Goal: Task Accomplishment & Management: Use online tool/utility

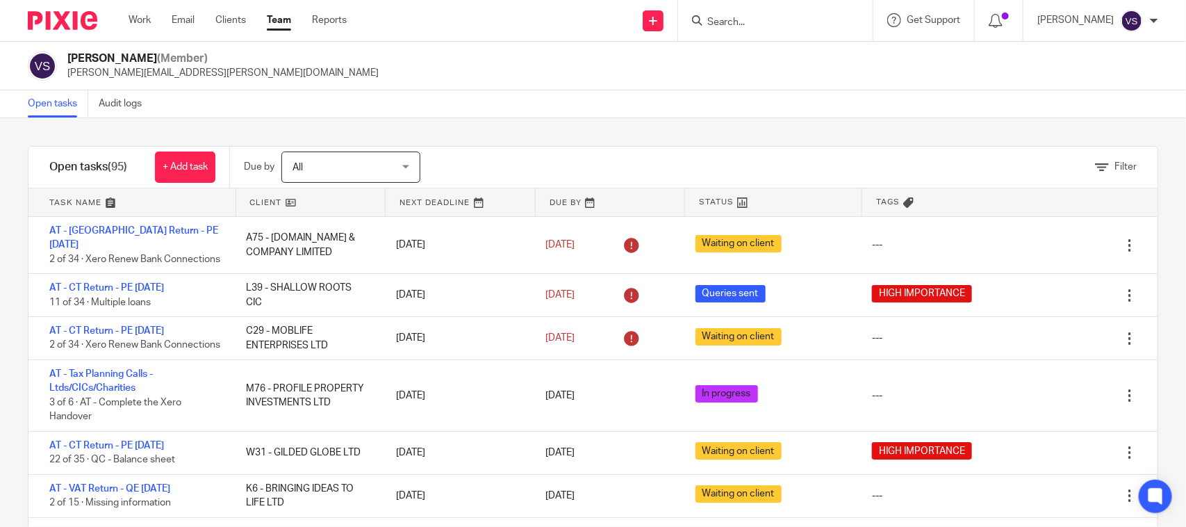
scroll to position [434, 0]
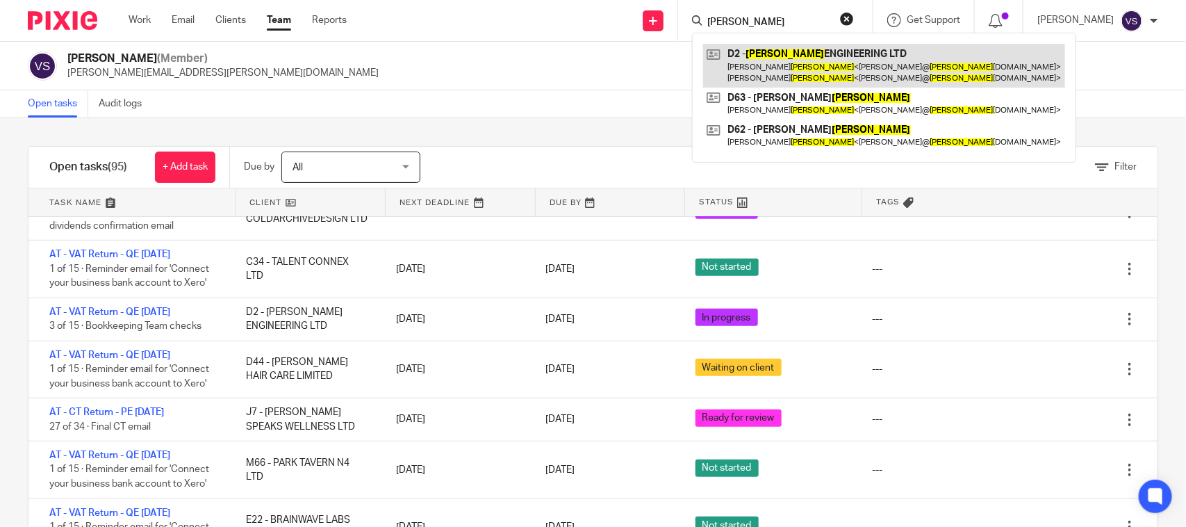
type input "devlin"
click at [841, 76] on link at bounding box center [884, 65] width 362 height 43
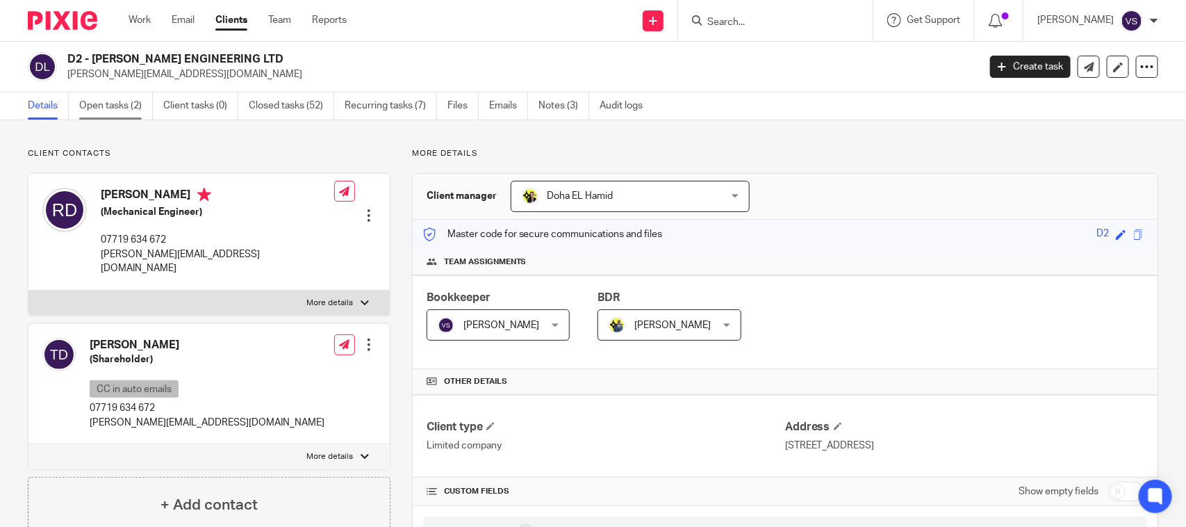
click at [129, 106] on link "Open tasks (2)" at bounding box center [116, 105] width 74 height 27
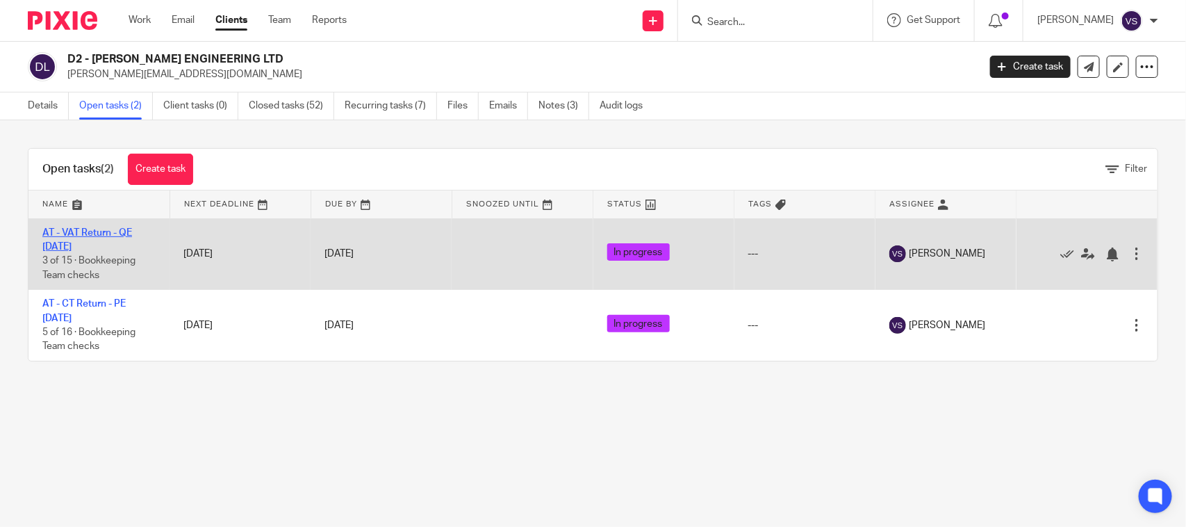
click at [115, 235] on link "AT - VAT Return - QE [DATE]" at bounding box center [87, 240] width 90 height 24
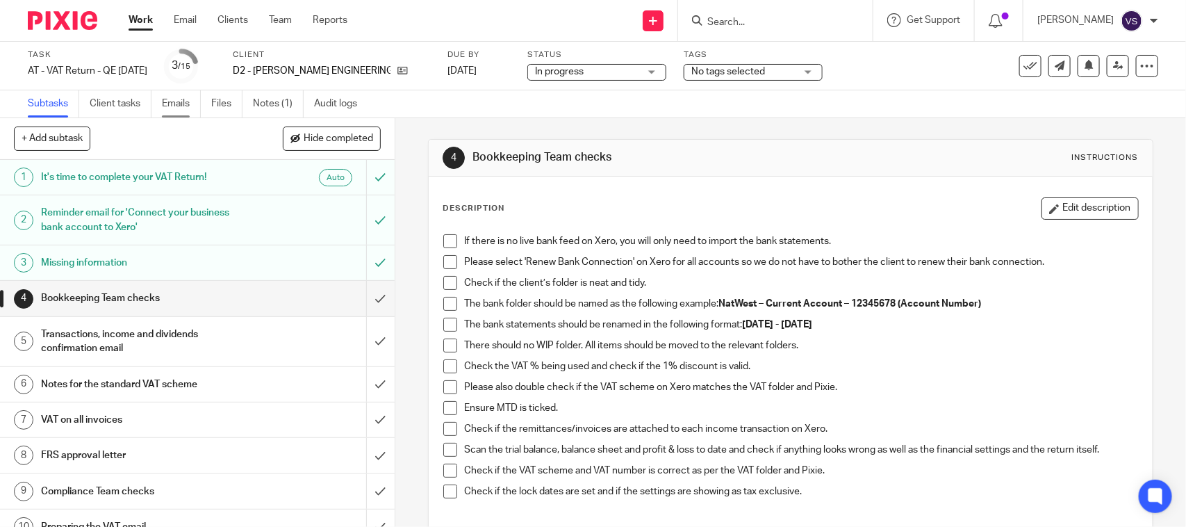
click at [181, 103] on link "Emails" at bounding box center [181, 103] width 39 height 27
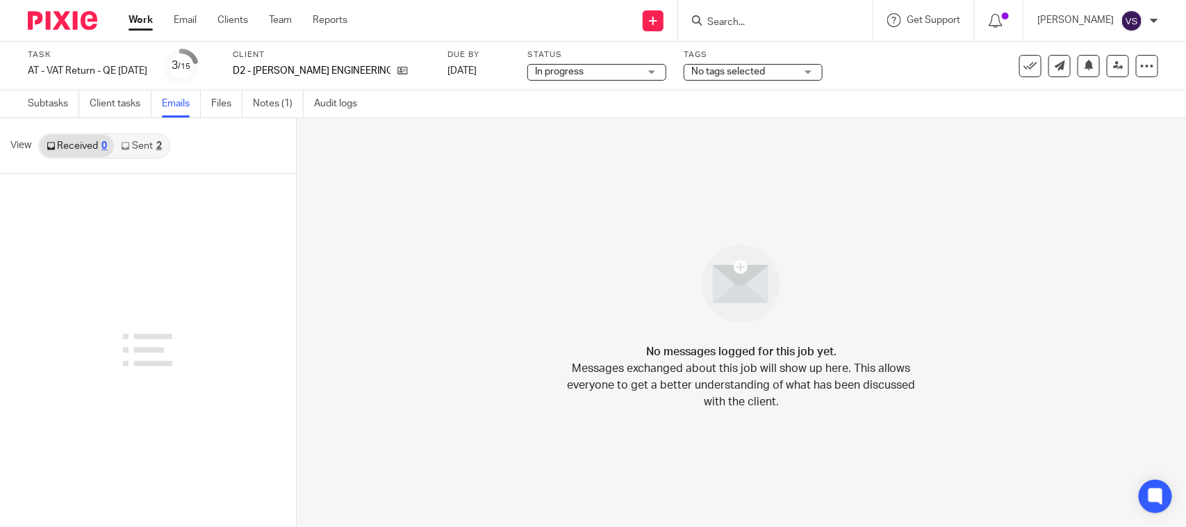
click at [147, 146] on link "Sent 2" at bounding box center [141, 146] width 54 height 22
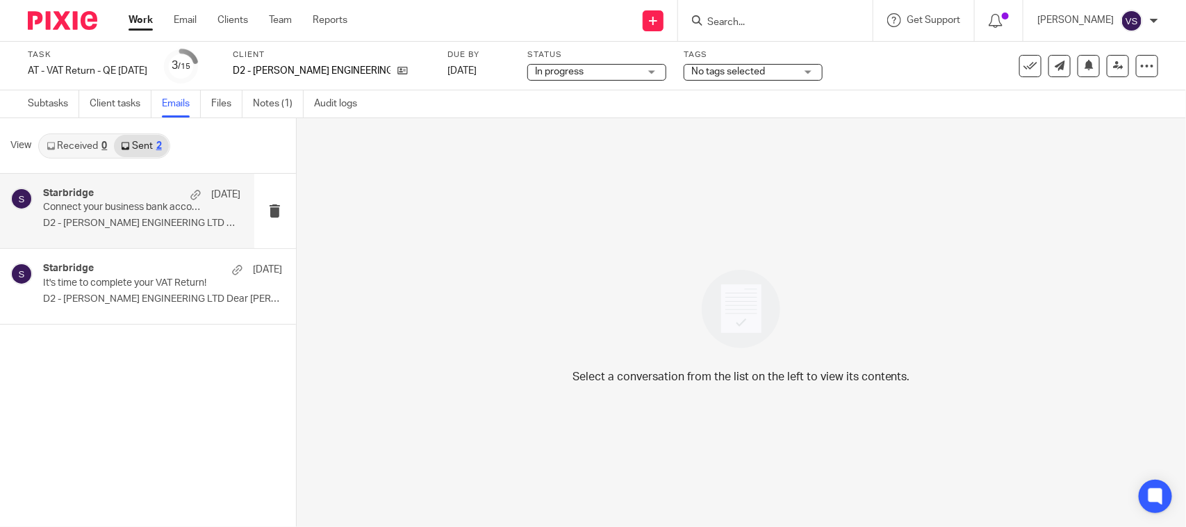
click at [158, 213] on div "Starbridge 2 Sep Connect your business bank account to Xero D2 - DEVLIN ENGINEE…" at bounding box center [141, 211] width 197 height 47
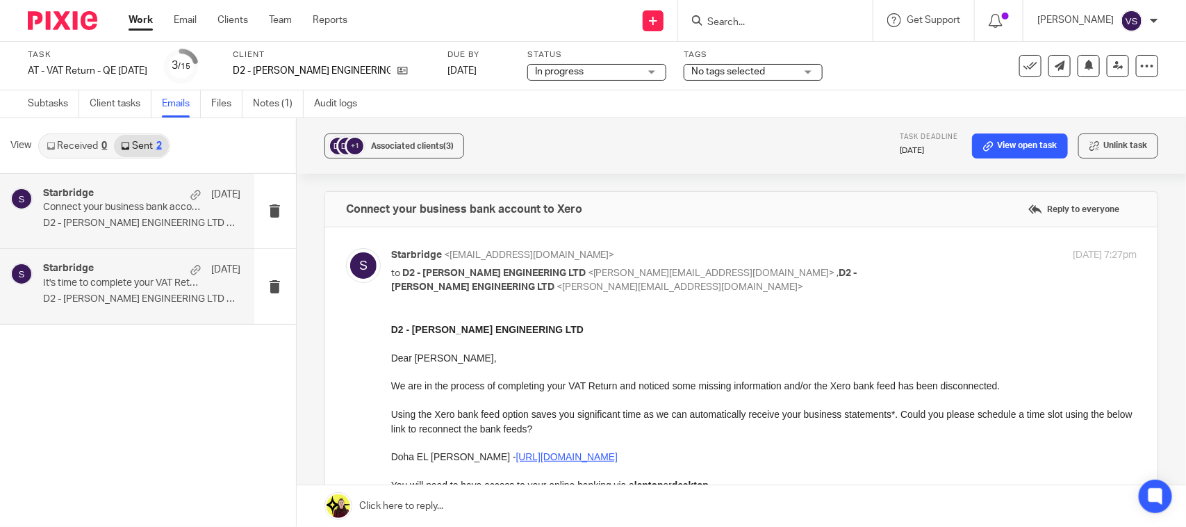
click at [123, 283] on p "It's time to complete your VAT Return!" at bounding box center [122, 283] width 158 height 12
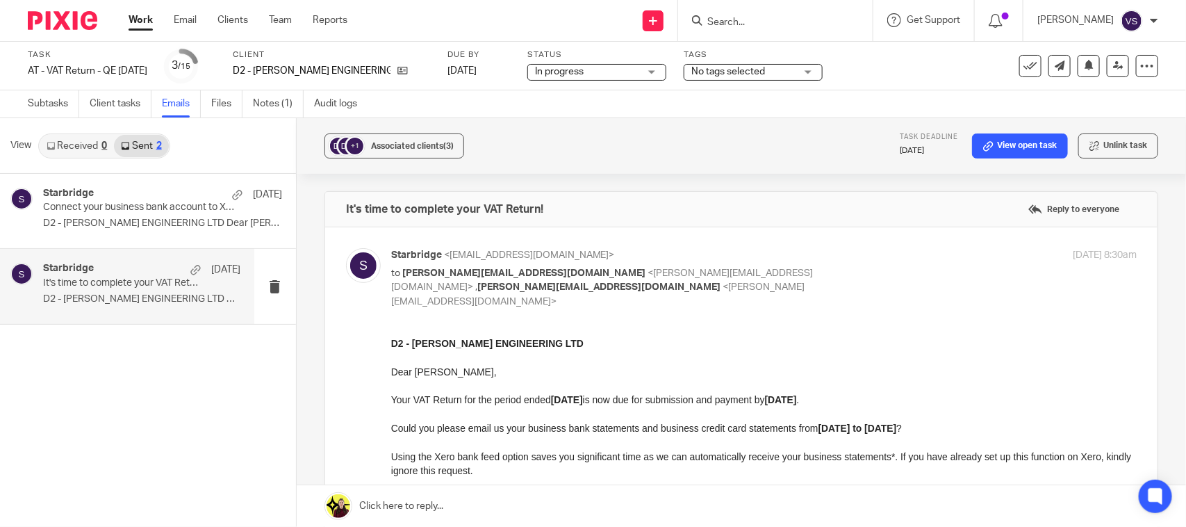
click at [88, 153] on link "Received 0" at bounding box center [77, 146] width 74 height 22
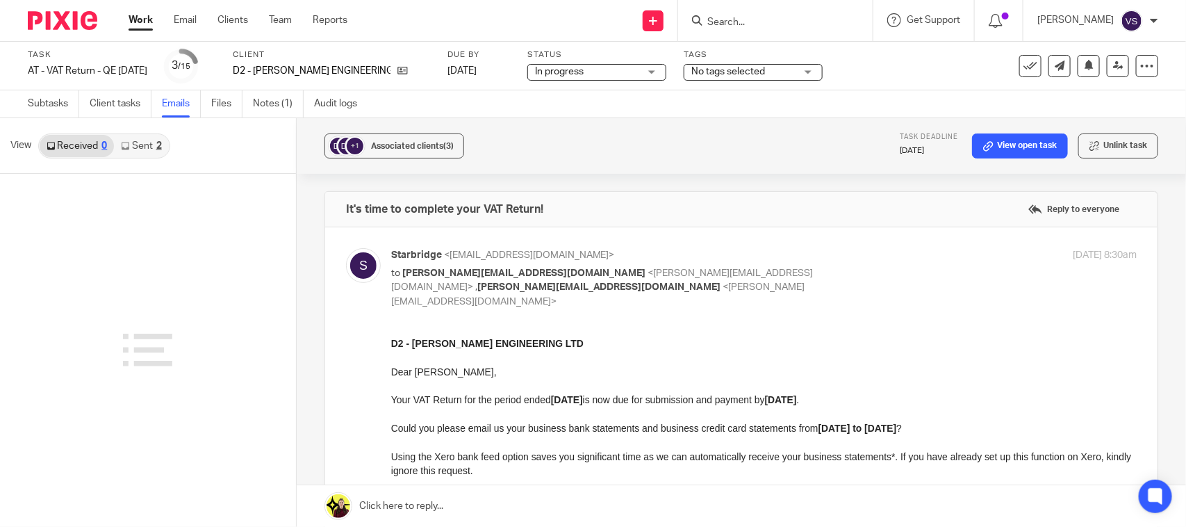
click at [133, 147] on link "Sent 2" at bounding box center [141, 146] width 54 height 22
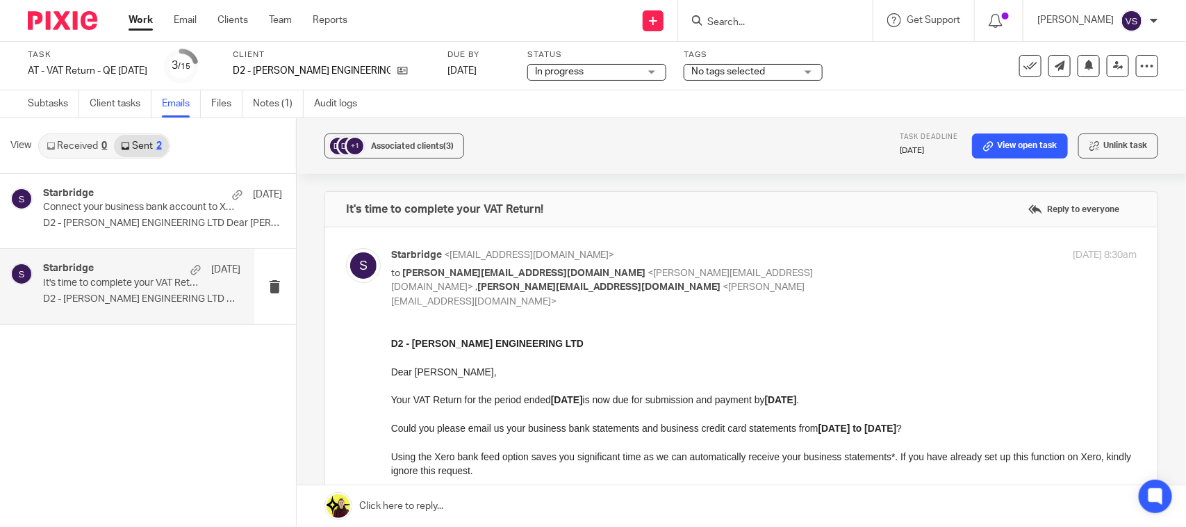
click at [84, 146] on link "Received 0" at bounding box center [77, 146] width 74 height 22
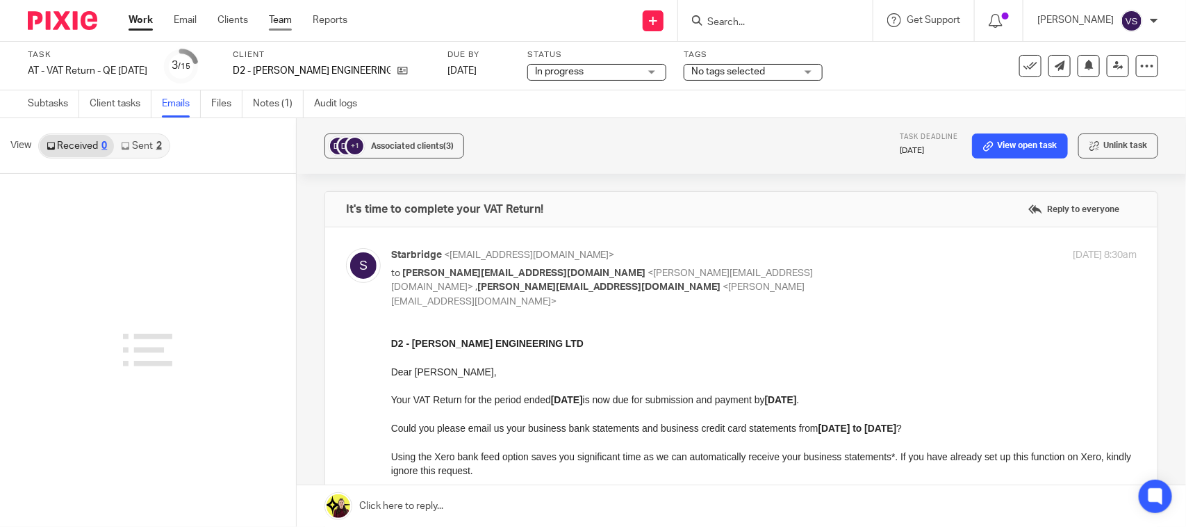
click at [290, 19] on link "Team" at bounding box center [280, 20] width 23 height 14
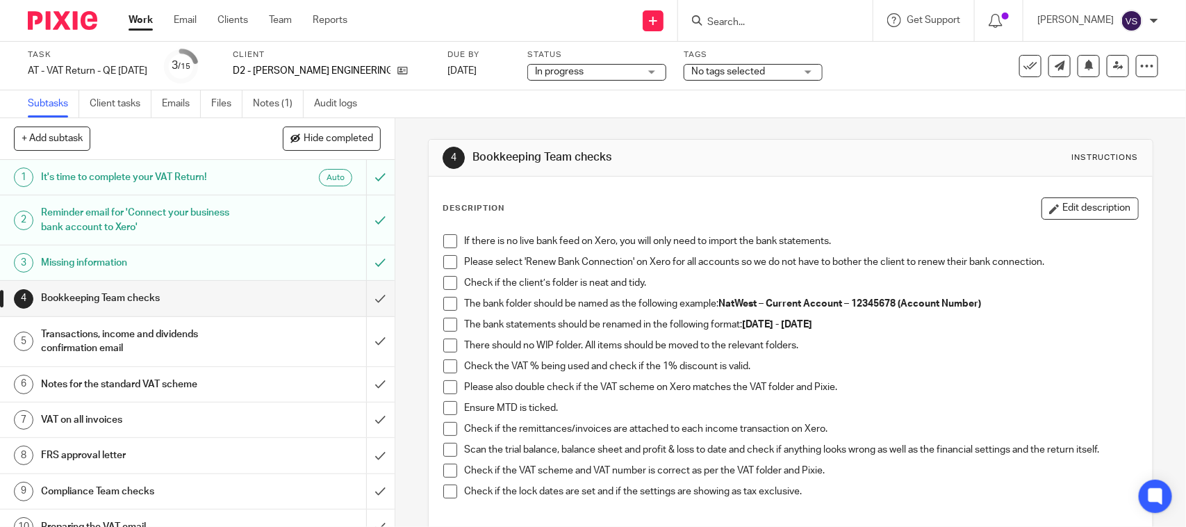
click at [165, 259] on h1 "Missing information" at bounding box center [145, 262] width 208 height 21
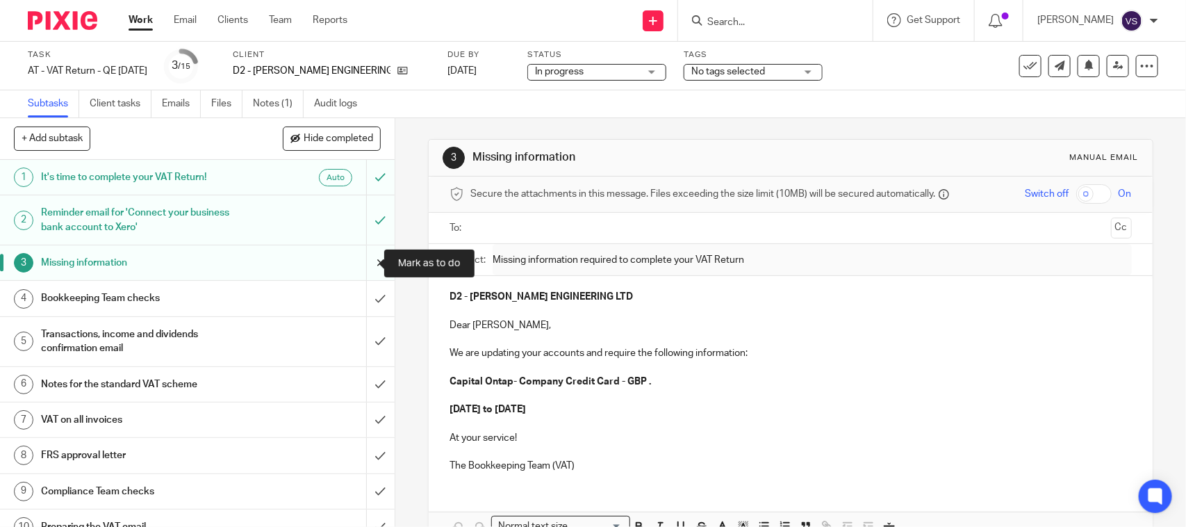
click at [365, 259] on input "submit" at bounding box center [197, 262] width 395 height 35
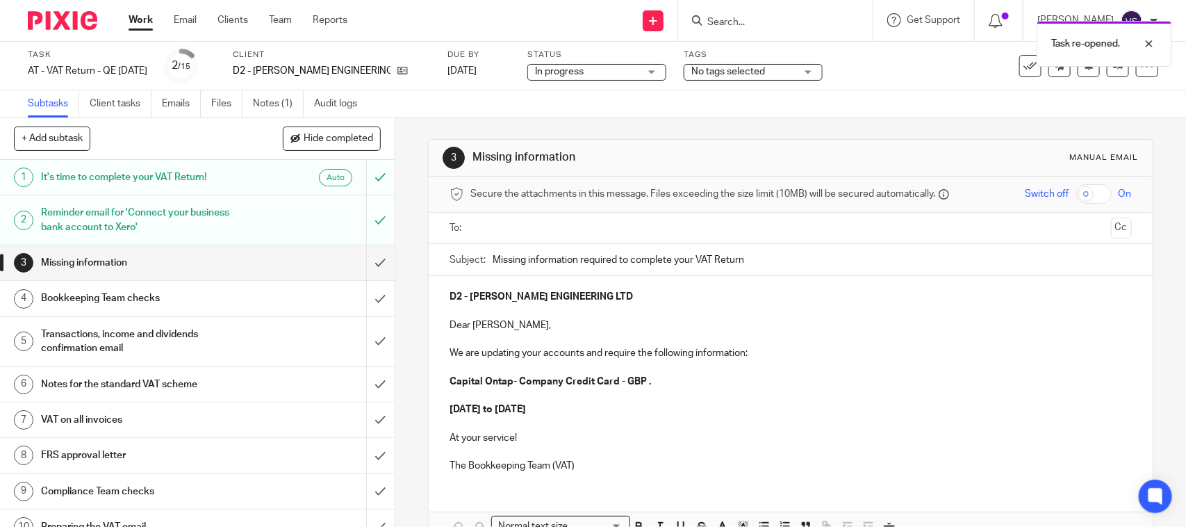
click at [492, 384] on strong "Capital Ontap- Company Credit Card - GBP ." at bounding box center [549, 382] width 201 height 10
click at [462, 408] on strong "[DATE] to [DATE]" at bounding box center [487, 409] width 76 height 10
click at [526, 409] on strong "[DATE] to [DATE]" at bounding box center [487, 409] width 76 height 10
click at [531, 449] on p at bounding box center [790, 452] width 682 height 14
click at [599, 457] on p at bounding box center [790, 452] width 682 height 14
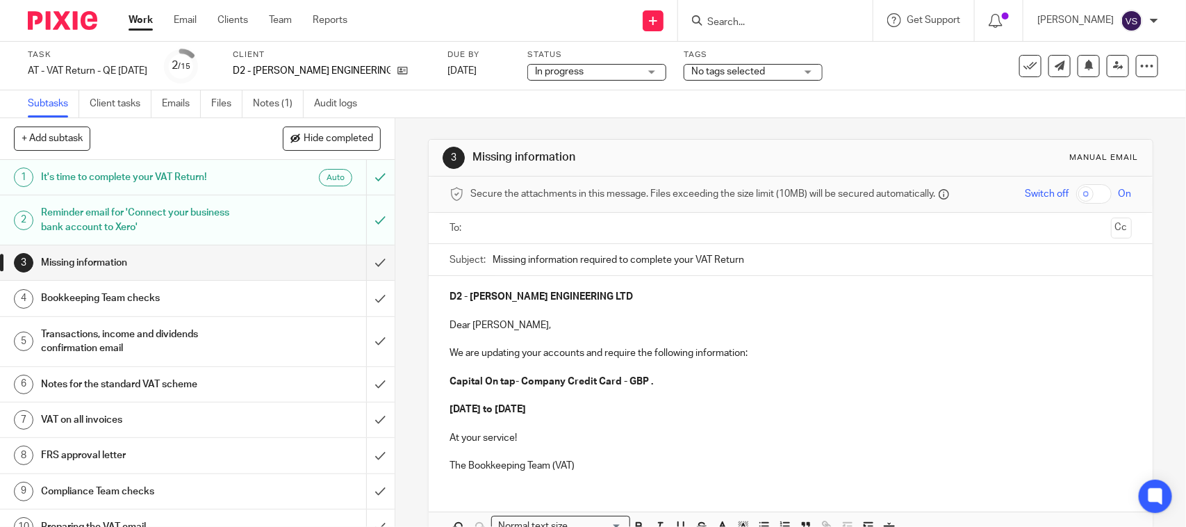
click at [584, 462] on p "The Bookkeeping Team (VAT)" at bounding box center [790, 466] width 682 height 14
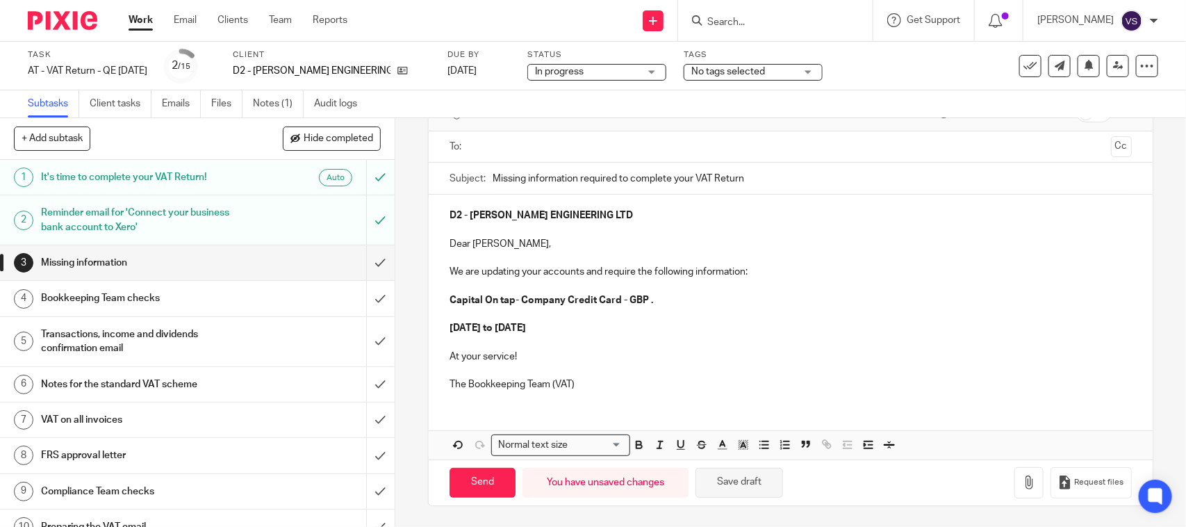
click at [756, 481] on button "Save draft" at bounding box center [739, 483] width 88 height 30
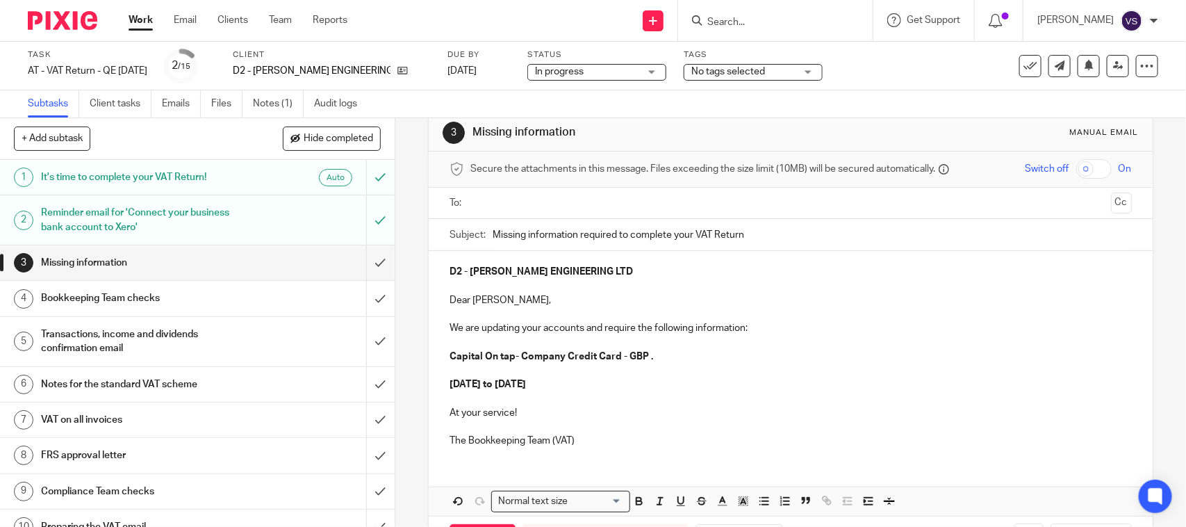
scroll to position [0, 0]
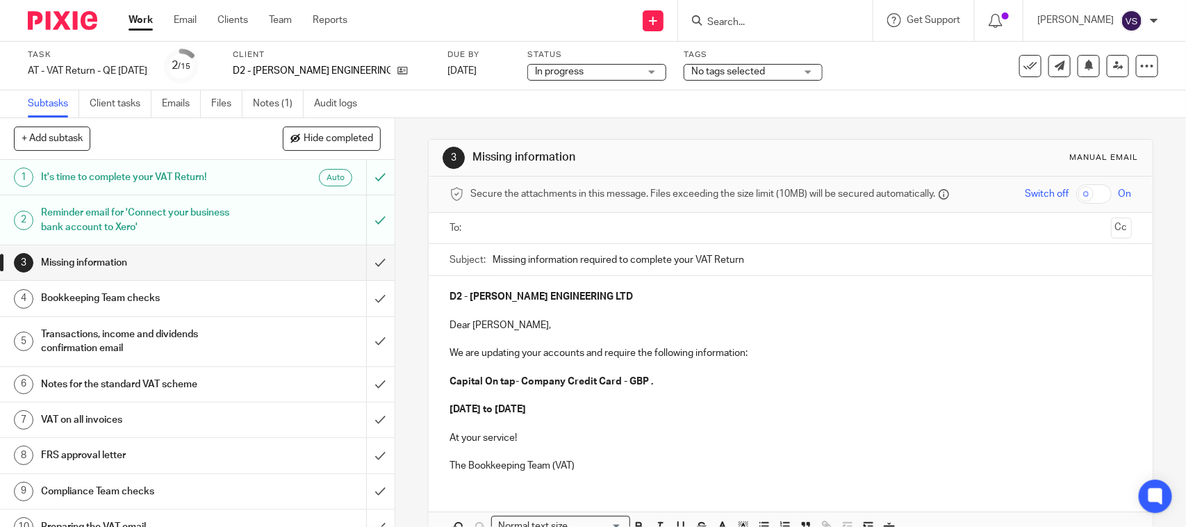
click at [556, 224] on input "text" at bounding box center [789, 228] width 629 height 16
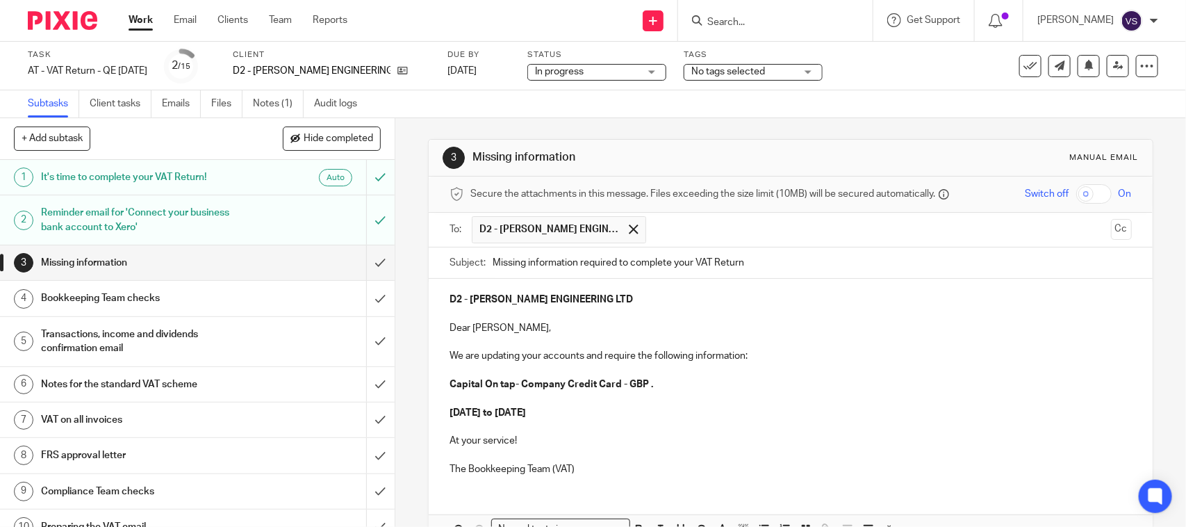
scroll to position [87, 0]
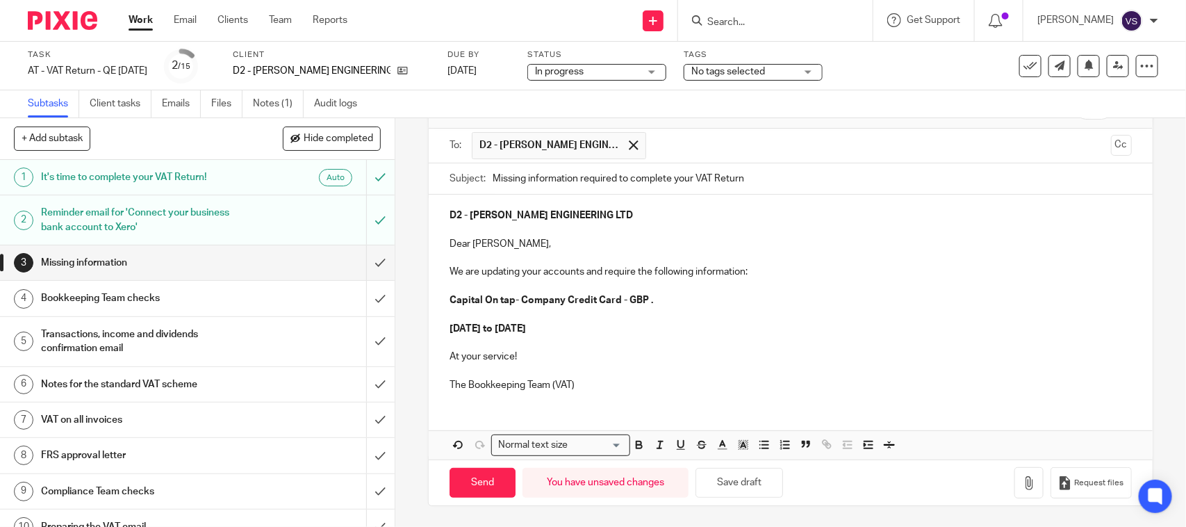
click at [449, 215] on strong "D2 - [PERSON_NAME] ENGINEERING LTD" at bounding box center [540, 216] width 183 height 10
click at [473, 484] on input "Send" at bounding box center [482, 483] width 66 height 30
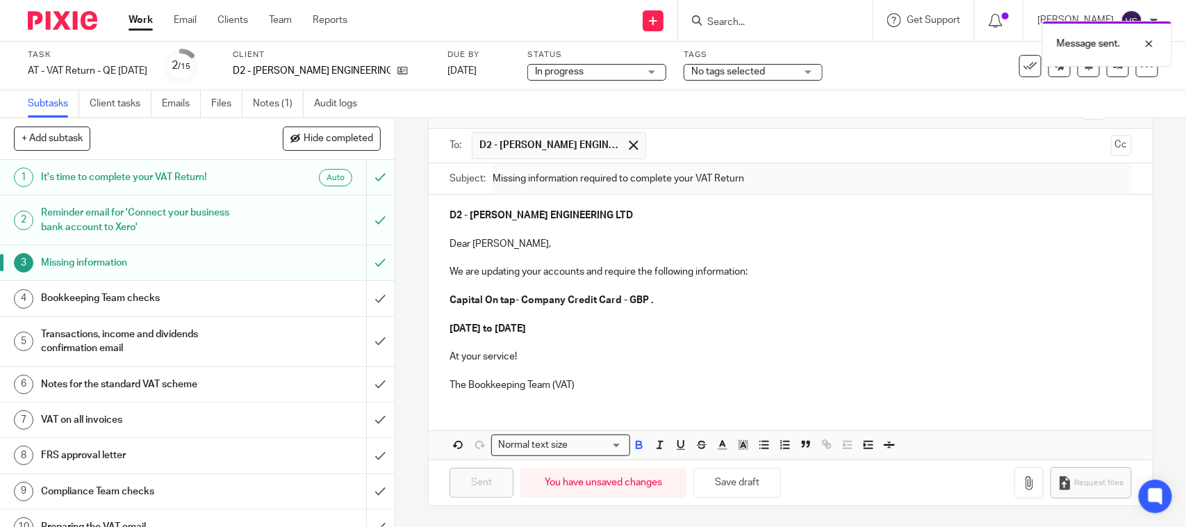
type input "Sent"
click at [581, 74] on span "In progress" at bounding box center [587, 72] width 104 height 15
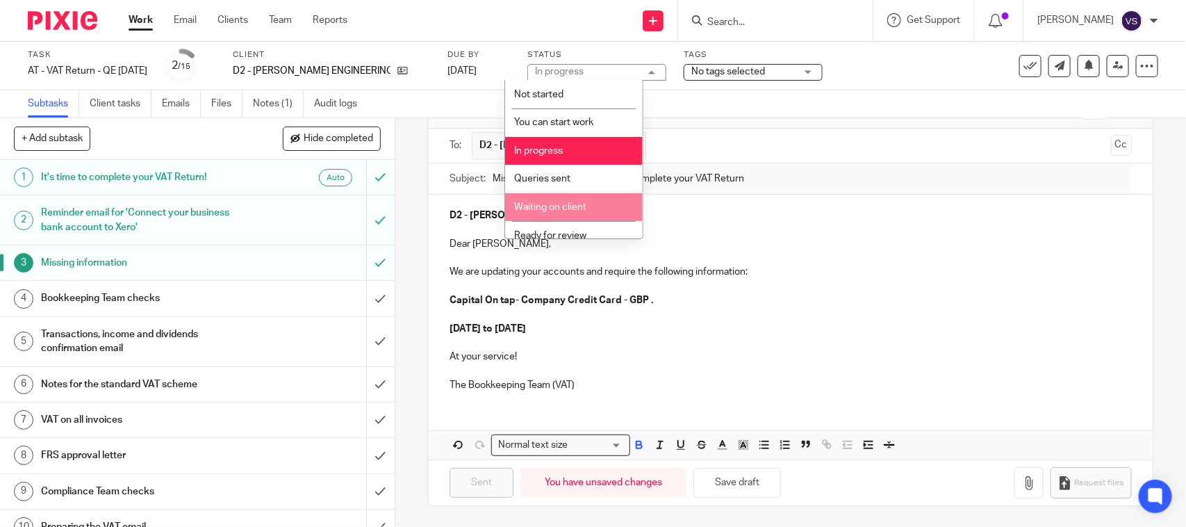
click at [592, 200] on li "Waiting on client" at bounding box center [574, 207] width 138 height 28
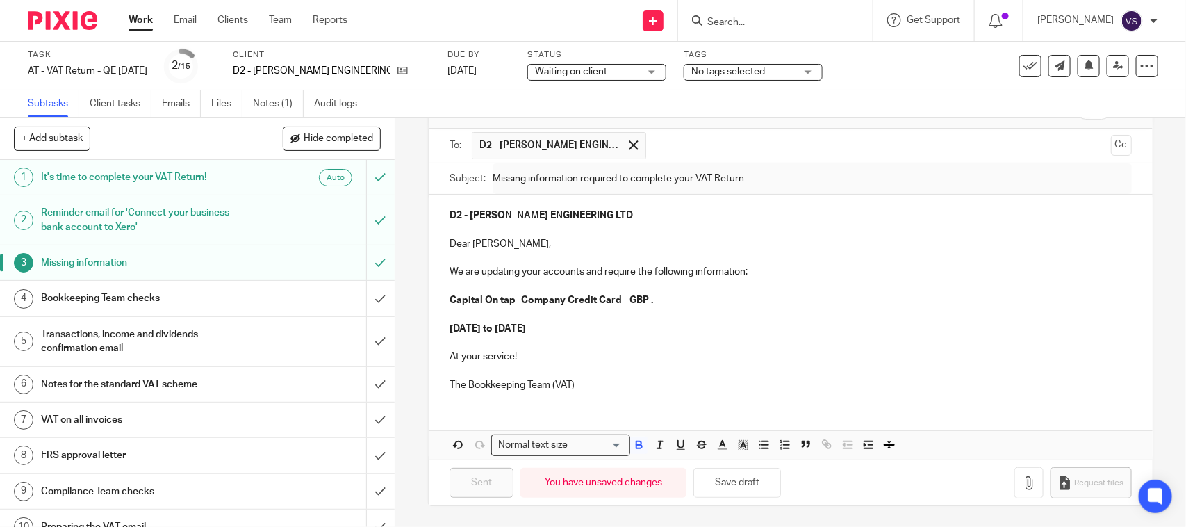
scroll to position [0, 0]
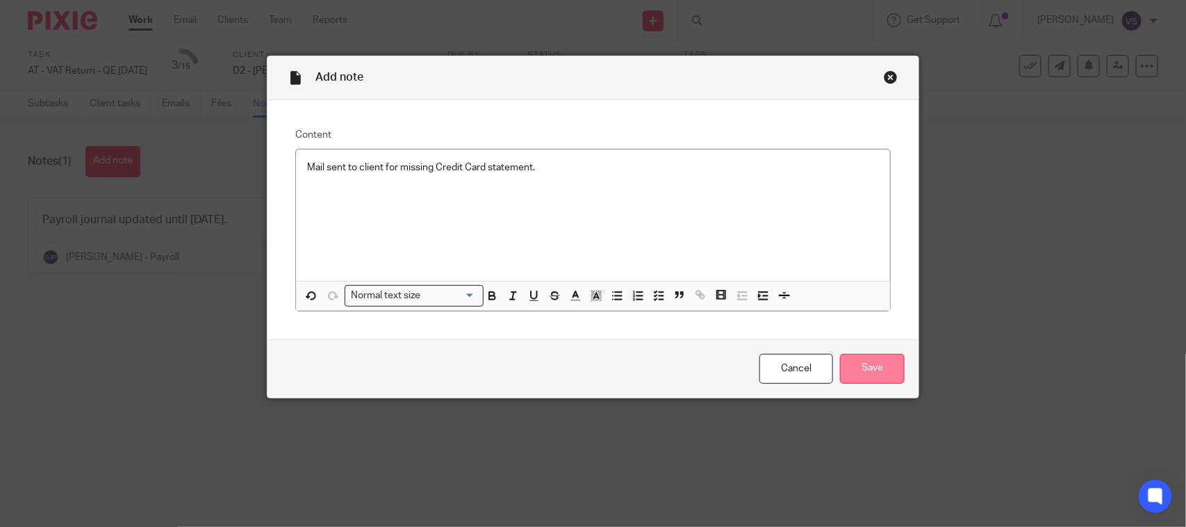
click at [846, 370] on input "Save" at bounding box center [872, 369] width 65 height 30
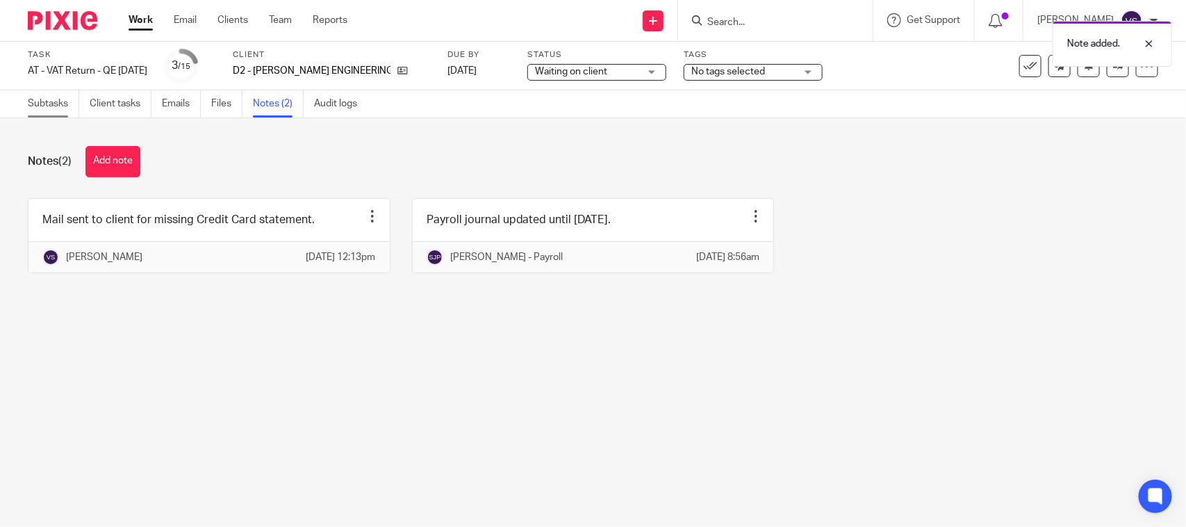
click at [45, 106] on link "Subtasks" at bounding box center [53, 103] width 51 height 27
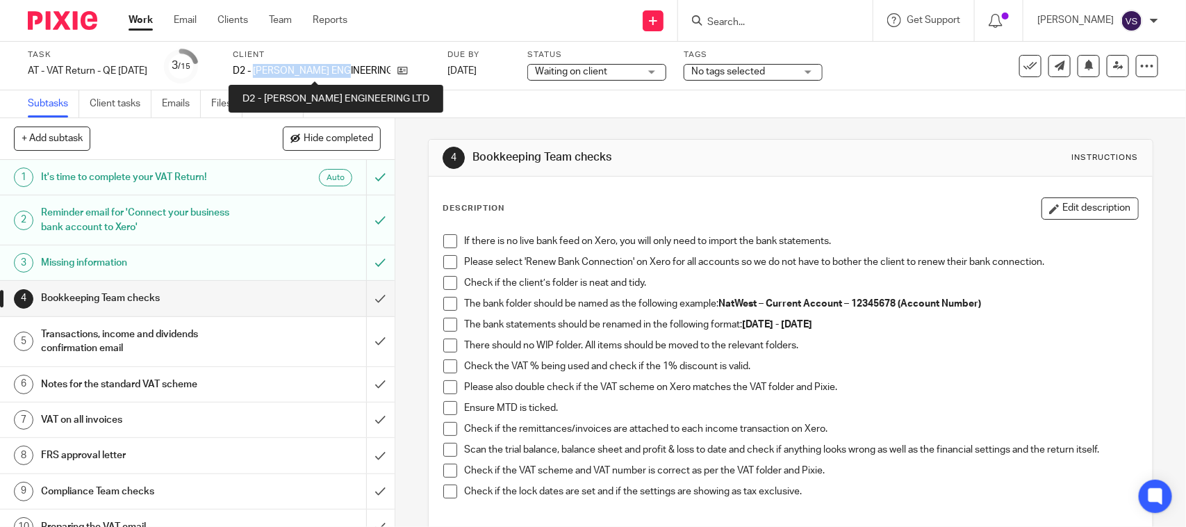
drag, startPoint x: 272, startPoint y: 70, endPoint x: 363, endPoint y: 73, distance: 91.7
click at [363, 73] on p "D2 - [PERSON_NAME] ENGINEERING LTD" at bounding box center [312, 71] width 158 height 14
click at [365, 72] on p "D2 - DEVLIN ENGINEERING LTD" at bounding box center [312, 71] width 158 height 14
click at [279, 72] on p "D2 - DEVLIN ENGINEERING LTD" at bounding box center [312, 71] width 158 height 14
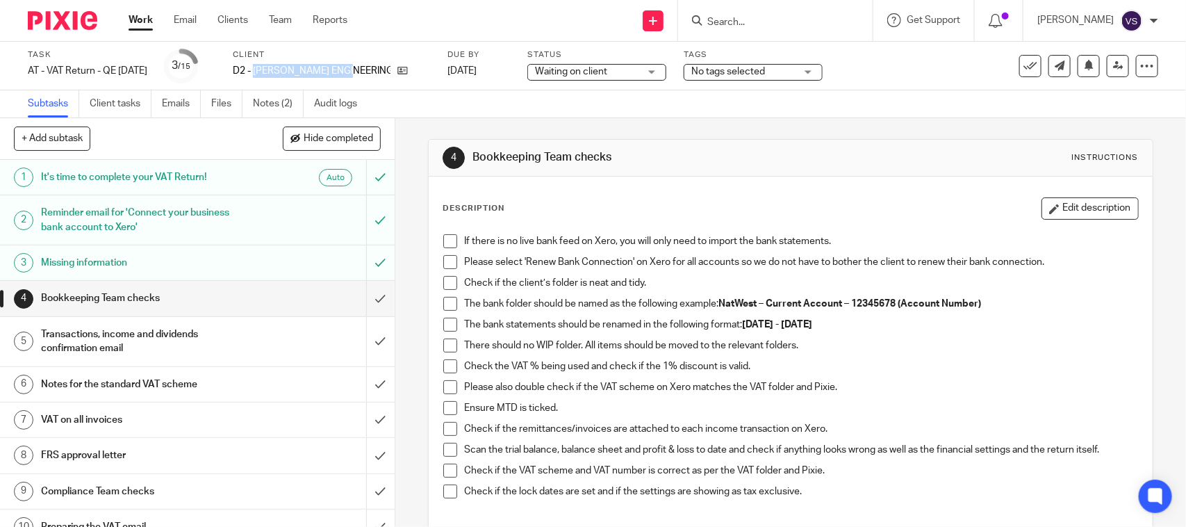
drag, startPoint x: 274, startPoint y: 68, endPoint x: 370, endPoint y: 74, distance: 95.4
click at [370, 74] on p "D2 - DEVLIN ENGINEERING LTD" at bounding box center [312, 71] width 158 height 14
copy p "DEVLIN ENGINEERING"
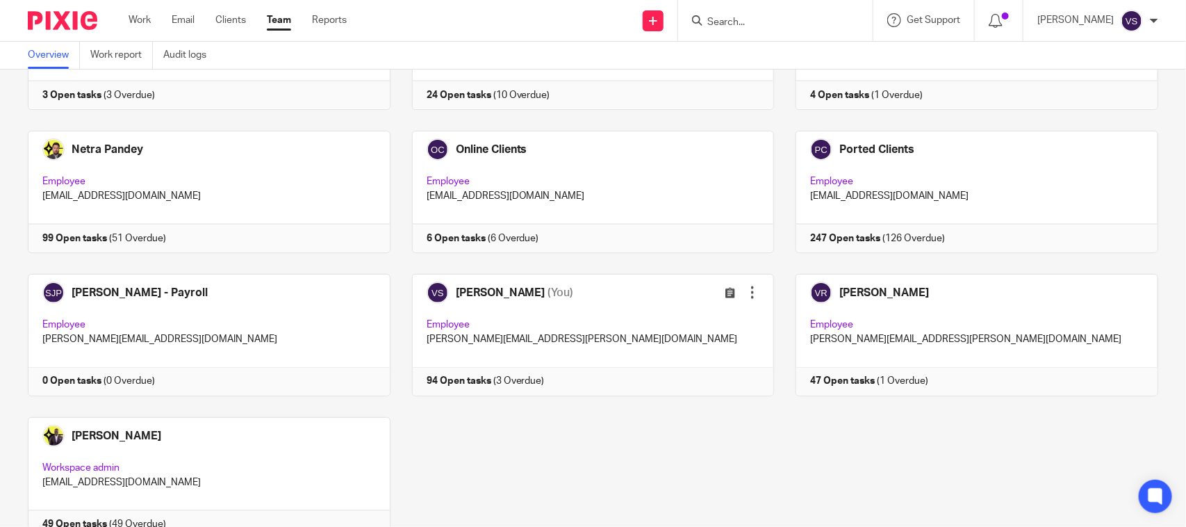
scroll to position [943, 0]
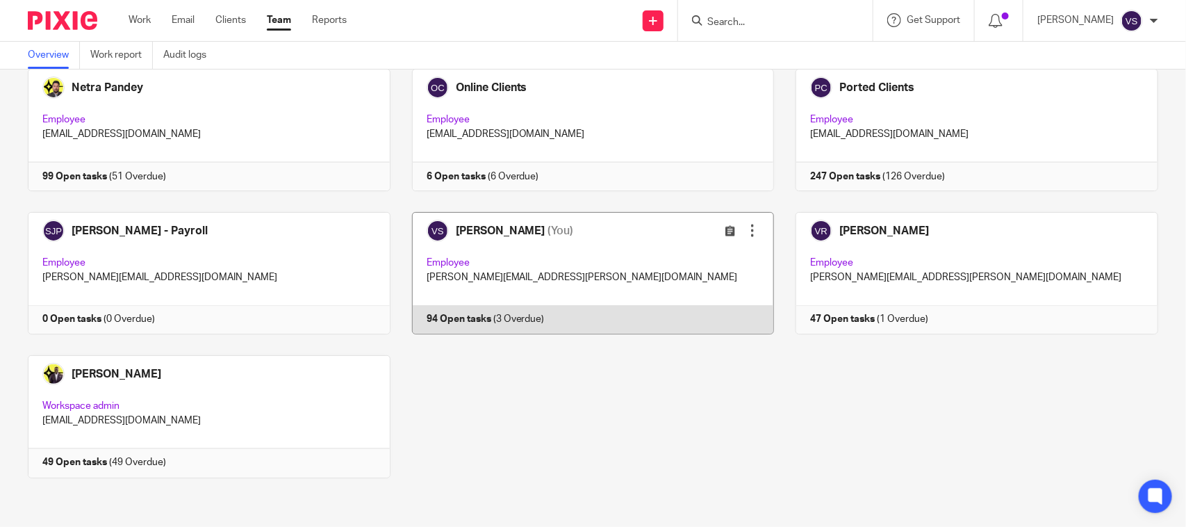
click at [570, 242] on link at bounding box center [582, 273] width 384 height 122
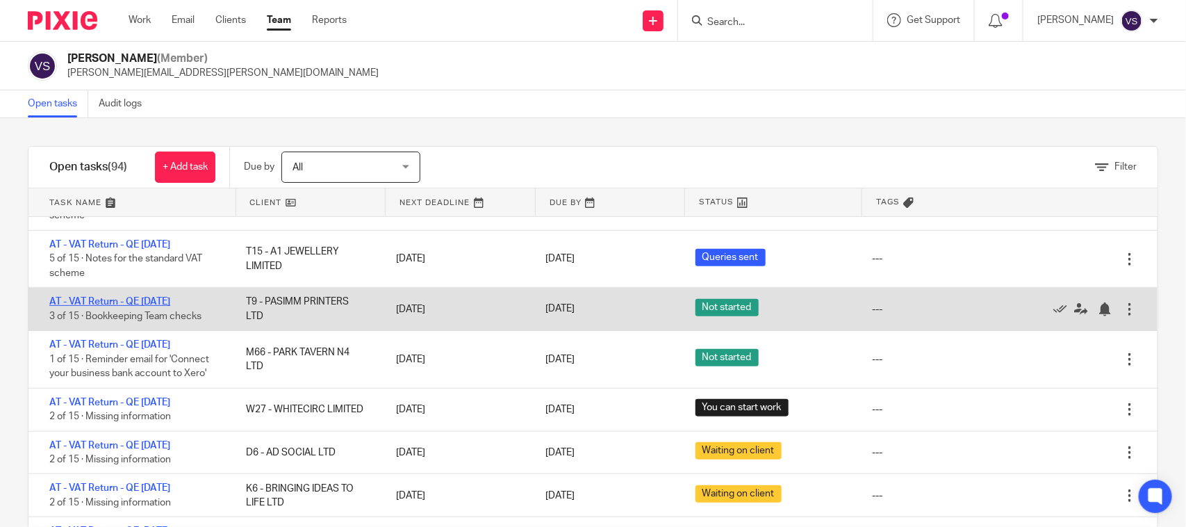
scroll to position [521, 0]
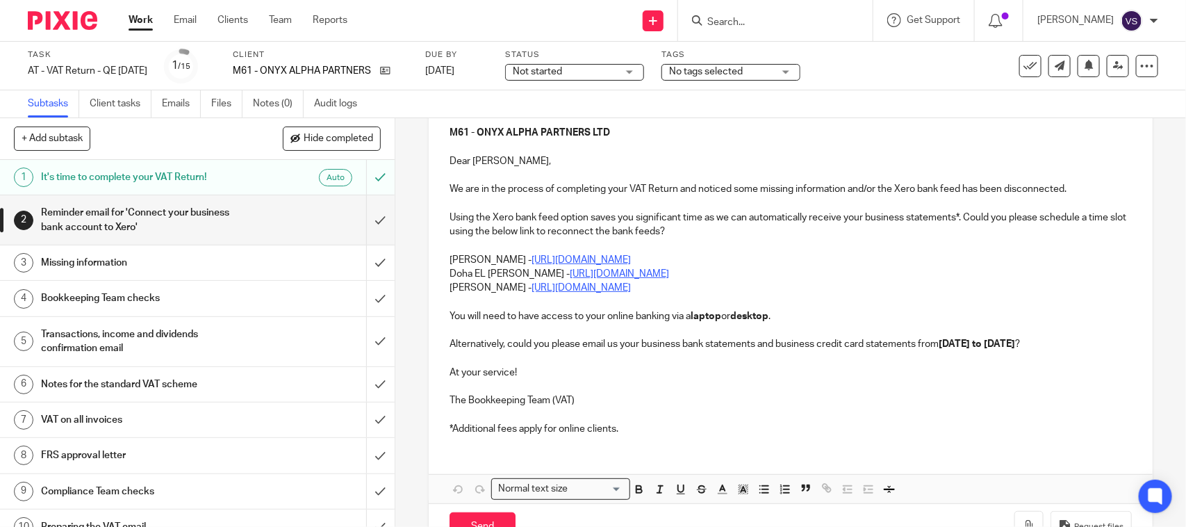
scroll to position [174, 0]
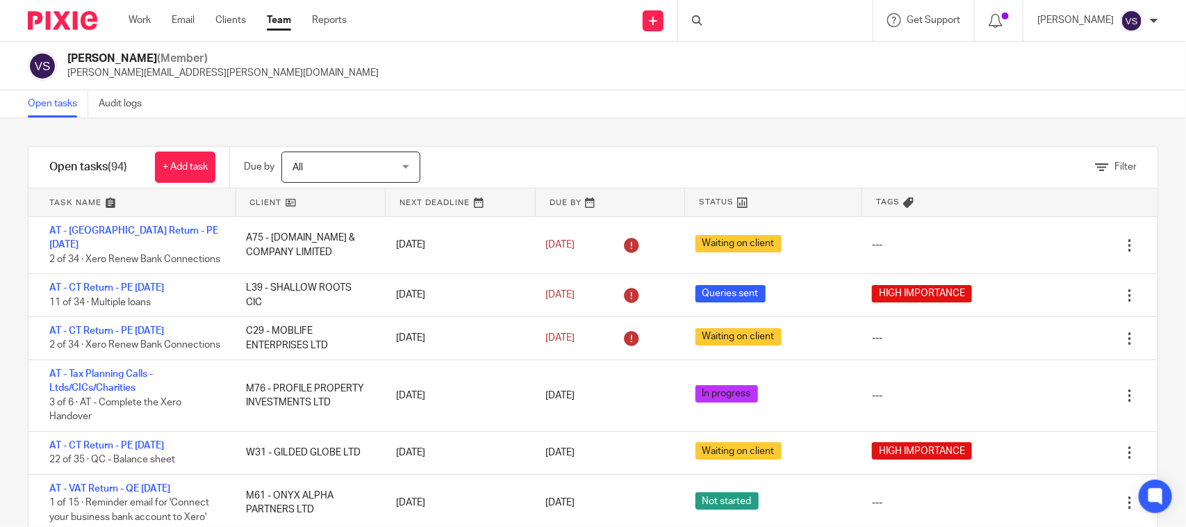
click at [754, 17] on div at bounding box center [775, 20] width 195 height 41
click at [752, 17] on input "Search" at bounding box center [768, 23] width 125 height 13
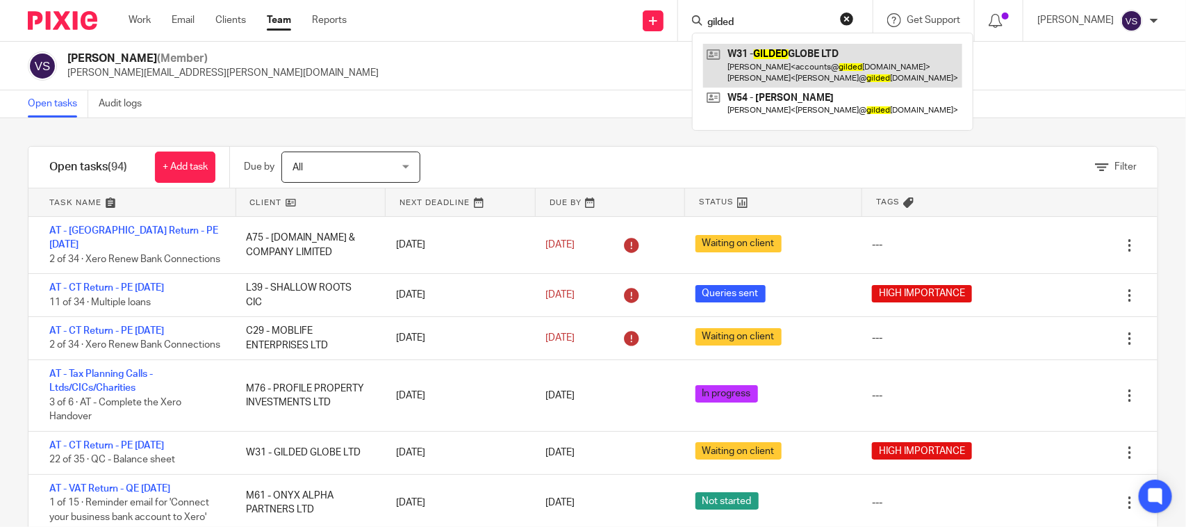
type input "gilded"
click at [810, 65] on link at bounding box center [832, 65] width 259 height 43
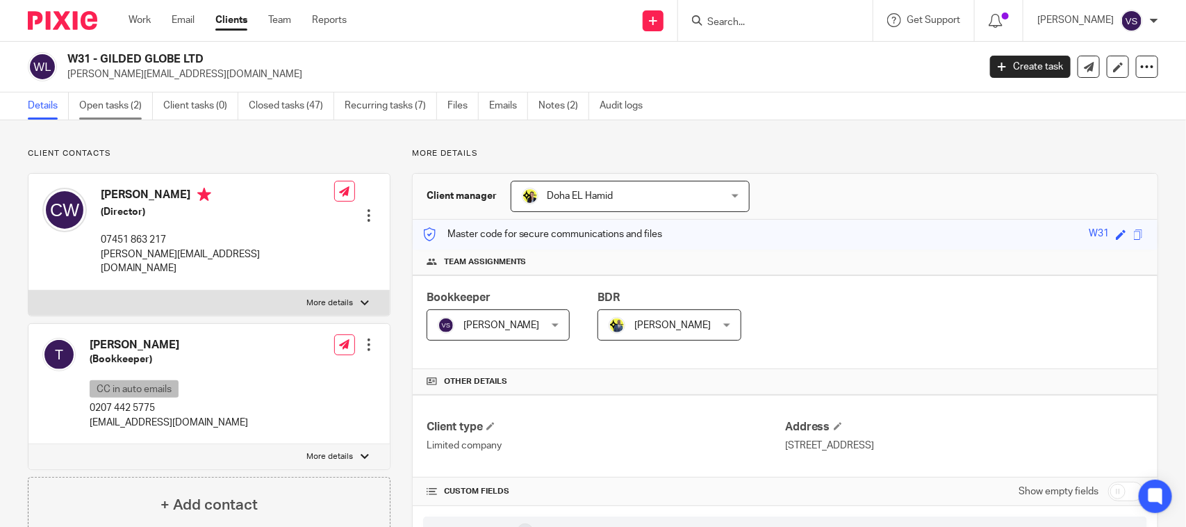
click at [120, 108] on link "Open tasks (2)" at bounding box center [116, 105] width 74 height 27
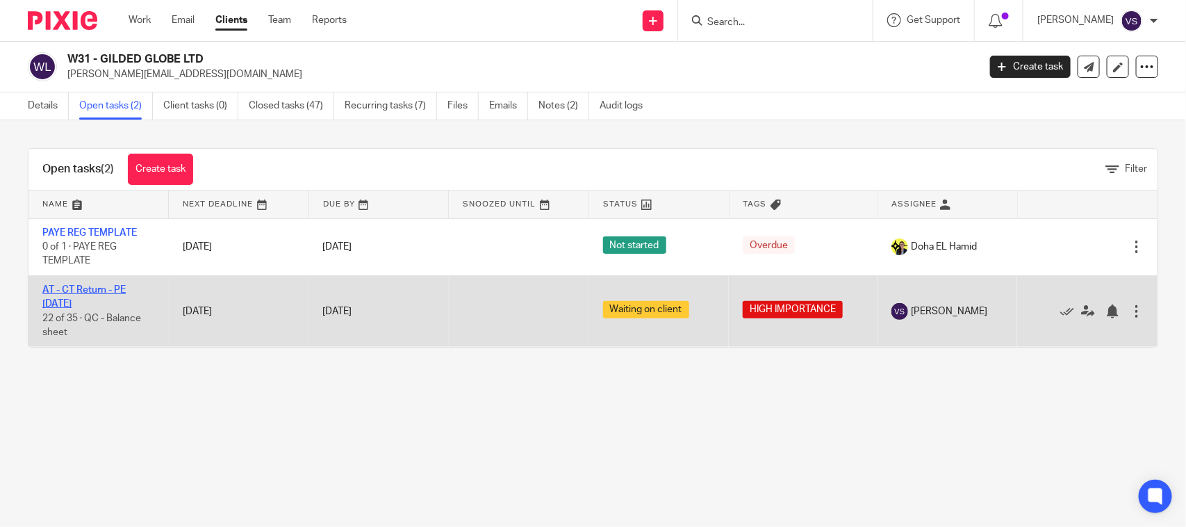
click at [117, 290] on link "AT - CT Return - PE [DATE]" at bounding box center [83, 297] width 83 height 24
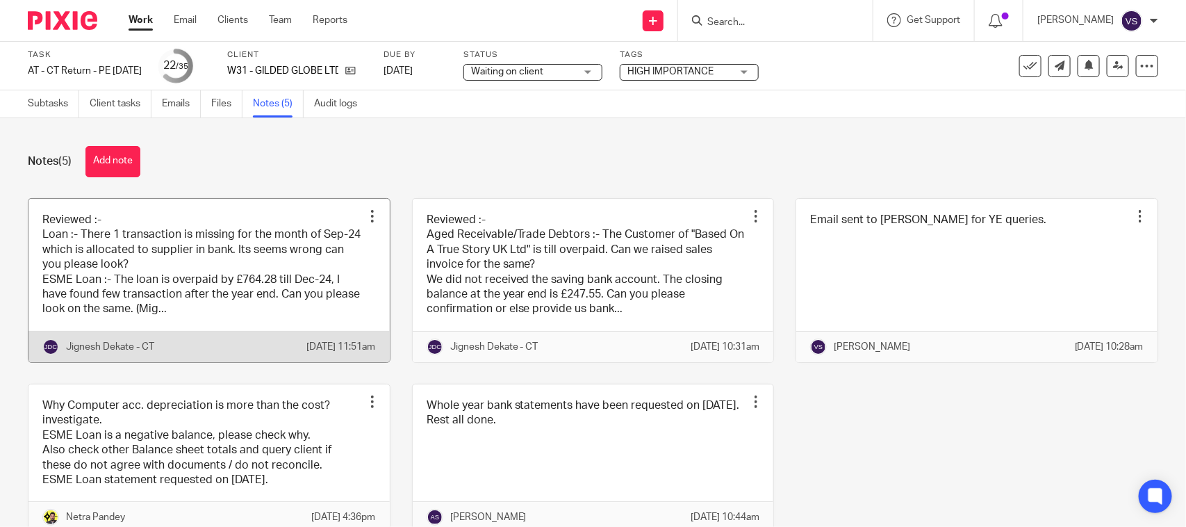
click at [185, 277] on link at bounding box center [208, 280] width 361 height 163
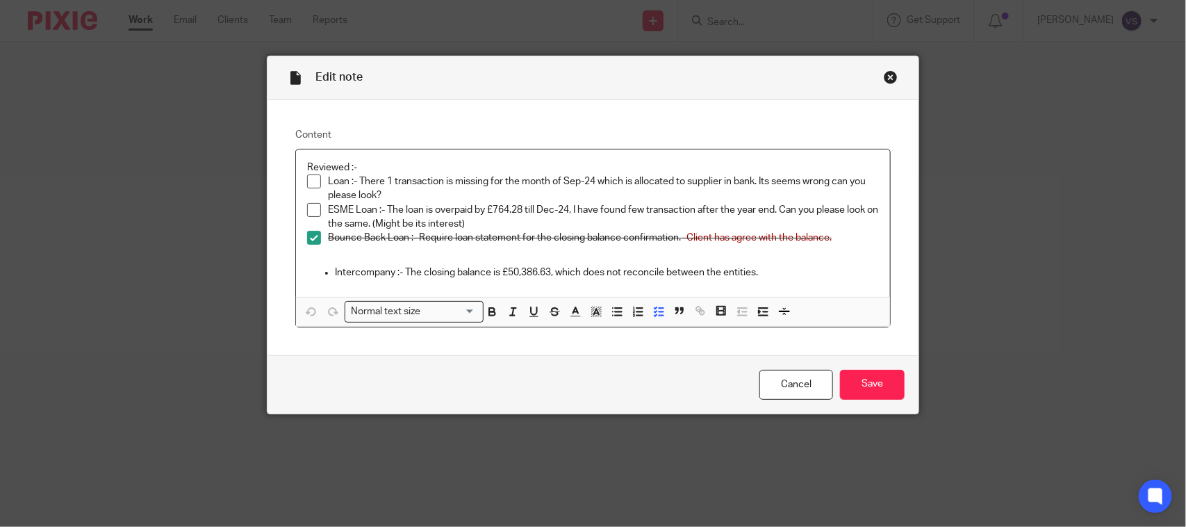
click at [472, 231] on p "Bounce Back Loan :- Require loan statement for the closing balance confirmation…" at bounding box center [603, 238] width 551 height 14
click at [681, 210] on p "ESME Loan :- The loan is overpaid by £764.28 till Dec-24, I have found few tran…" at bounding box center [603, 217] width 551 height 28
click at [605, 242] on p "Bounce Back Loan :- Require loan statement for the closing balance confirmation…" at bounding box center [603, 238] width 551 height 14
click at [340, 179] on p "Loan :- There 1 transaction is missing for the month of Sep-24 which is allocat…" at bounding box center [603, 188] width 551 height 28
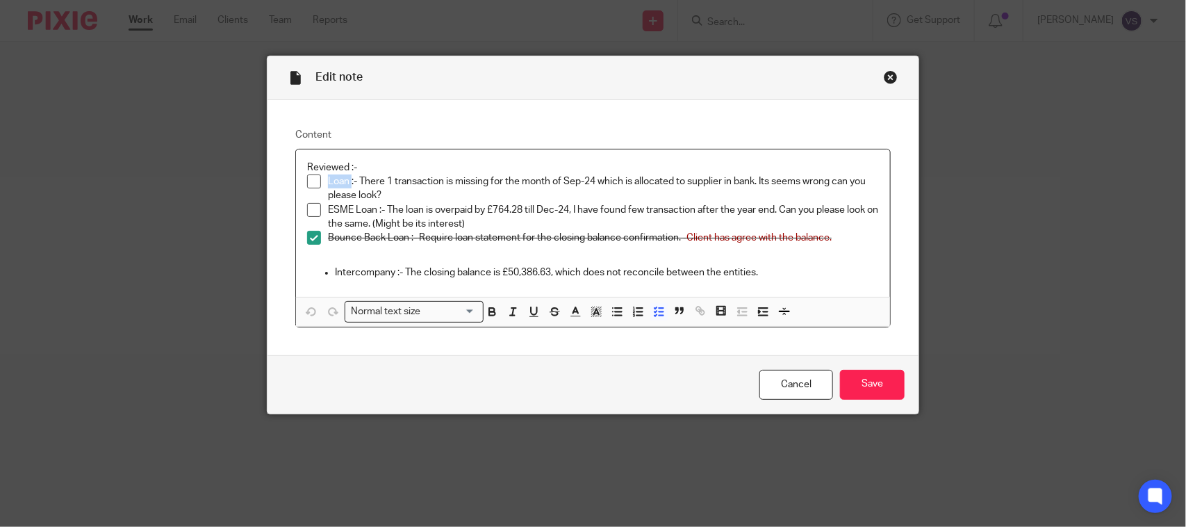
click at [340, 179] on p "Loan :- There 1 transaction is missing for the month of Sep-24 which is allocat…" at bounding box center [603, 188] width 551 height 28
click at [459, 213] on p "ESME Loan :- The loan is overpaid by £764.28 till Dec-24, I have found few tran…" at bounding box center [603, 217] width 551 height 28
click at [802, 269] on p "Intercompany :- The closing balance is £50,386.63, which does not reconcile bet…" at bounding box center [607, 272] width 544 height 14
drag, startPoint x: 448, startPoint y: 210, endPoint x: 410, endPoint y: 211, distance: 38.2
click at [448, 210] on p "ESME Loan :- The loan is overpaid by £764.28 till Dec-24, I have found few tran…" at bounding box center [603, 217] width 551 height 28
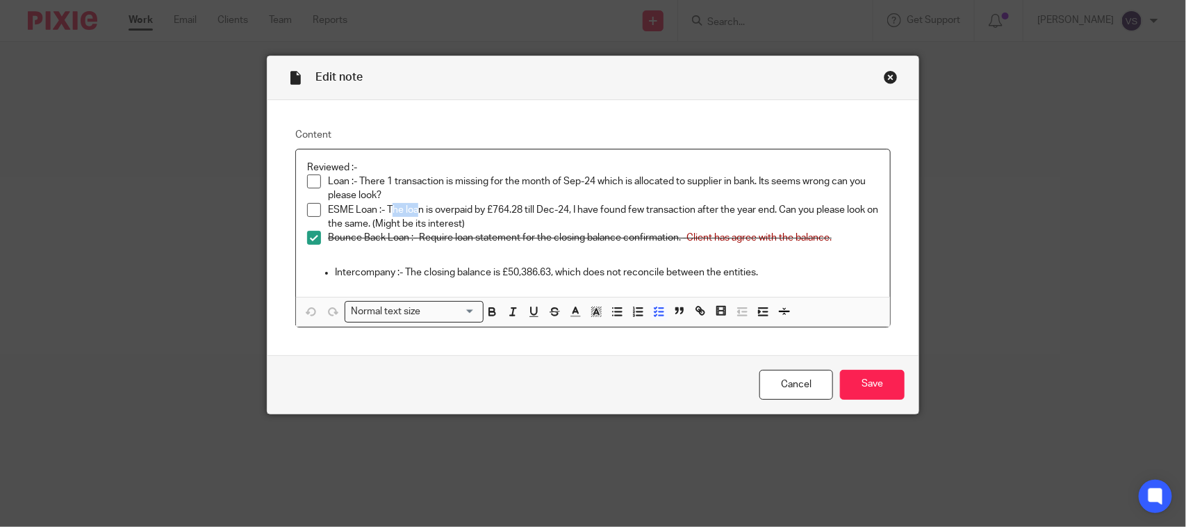
drag, startPoint x: 386, startPoint y: 205, endPoint x: 415, endPoint y: 206, distance: 29.2
click at [415, 206] on p "ESME Loan :- The loan is overpaid by £764.28 till Dec-24, I have found few tran…" at bounding box center [603, 217] width 551 height 28
click at [470, 233] on p "Bounce Back Loan :- Require loan statement for the closing balance confirmation…" at bounding box center [603, 238] width 551 height 14
drag, startPoint x: 380, startPoint y: 210, endPoint x: 411, endPoint y: 211, distance: 31.3
click at [411, 211] on p "ESME Loan :- The loan is overpaid by £764.28 till Dec-24, I have found few tran…" at bounding box center [603, 217] width 551 height 28
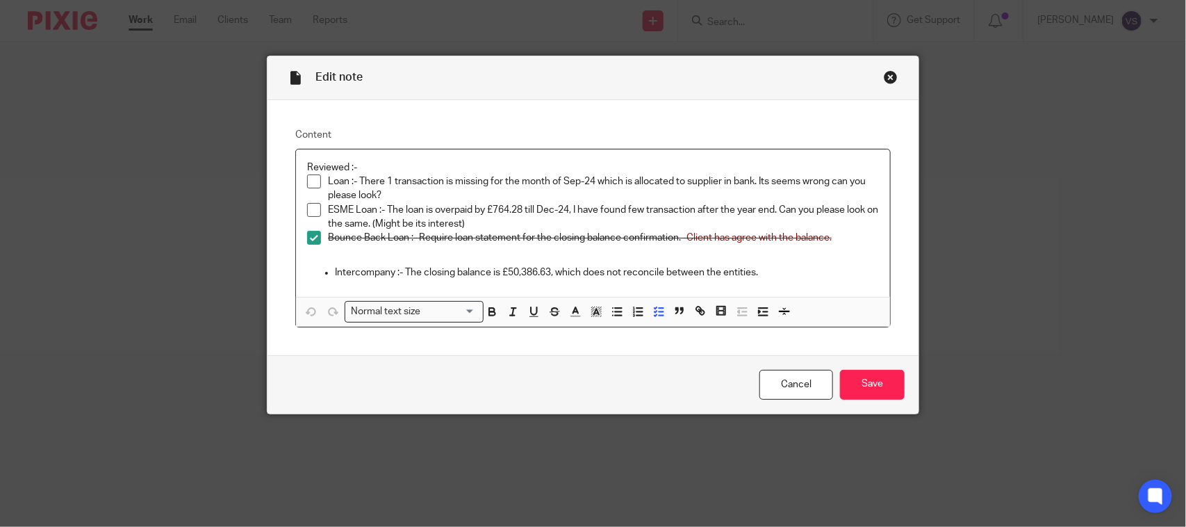
click at [450, 224] on p "ESME Loan :- The loan is overpaid by £764.28 till Dec-24, I have found few tran…" at bounding box center [603, 217] width 551 height 28
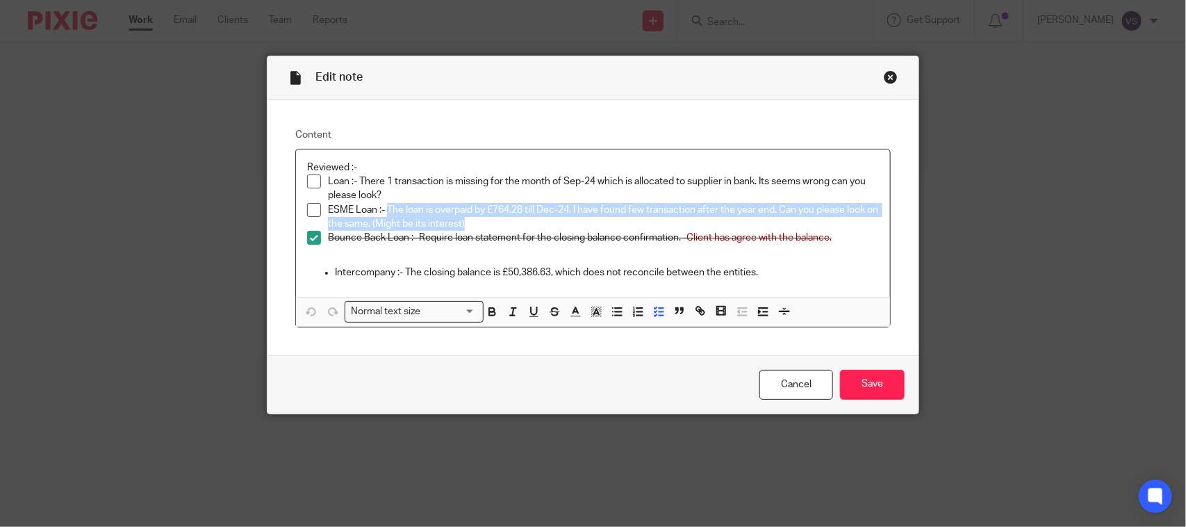
drag, startPoint x: 382, startPoint y: 207, endPoint x: 485, endPoint y: 223, distance: 104.1
click at [485, 223] on p "ESME Loan :- The loan is overpaid by £764.28 till Dec-24, I have found few tran…" at bounding box center [603, 217] width 551 height 28
copy p "The loan is overpaid by £764.28 till Dec-24, I have found few transaction after…"
click at [595, 223] on p "ESME Loan :- The loan is overpaid by £764.28 till Dec-24, I have found few tran…" at bounding box center [603, 217] width 551 height 28
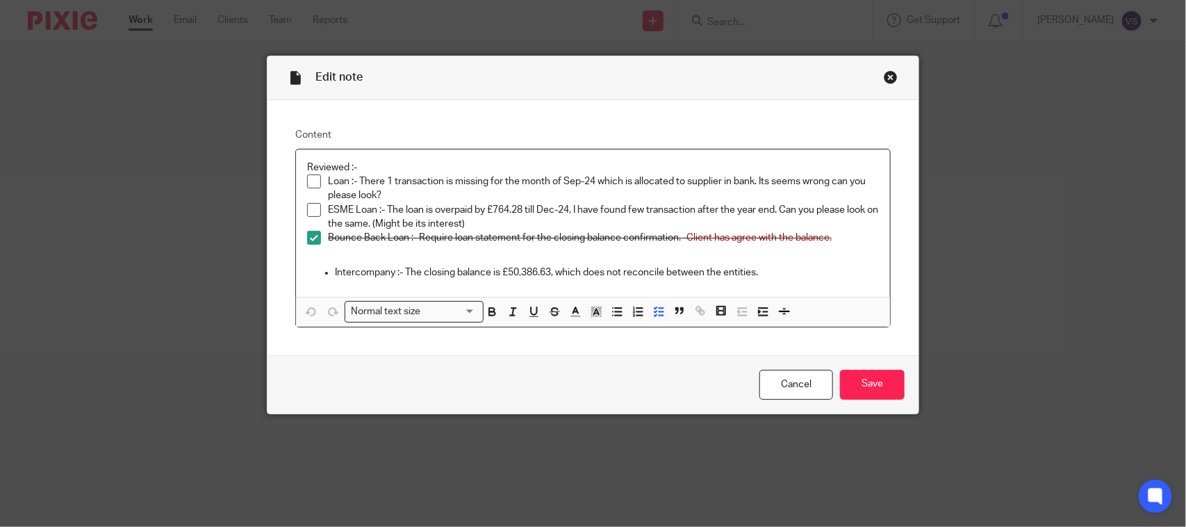
click at [594, 211] on p "ESME Loan :- The loan is overpaid by £764.28 till Dec-24, I have found few tran…" at bounding box center [603, 217] width 551 height 28
drag, startPoint x: 429, startPoint y: 226, endPoint x: 467, endPoint y: 224, distance: 38.3
click at [429, 226] on p "ESME Loan :- The loan is overpaid by £764.28 till Dec-24, I have found few tran…" at bounding box center [603, 217] width 551 height 28
click at [518, 224] on p "ESME Loan :- The loan is overpaid by £764.28 till Dec-24, I have found few tran…" at bounding box center [603, 217] width 551 height 28
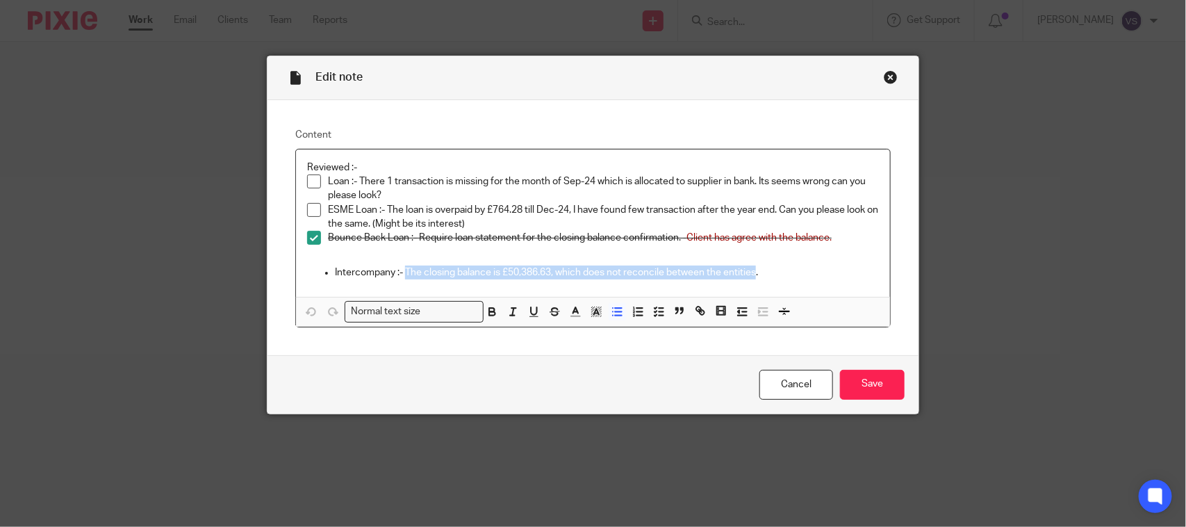
drag, startPoint x: 401, startPoint y: 265, endPoint x: 754, endPoint y: 274, distance: 353.0
click at [754, 274] on p "Intercompany :- The closing balance is £50,386.63, which does not reconcile bet…" at bounding box center [607, 272] width 544 height 14
copy p "The closing balance is £50,386.63, which does not reconcile between the entities"
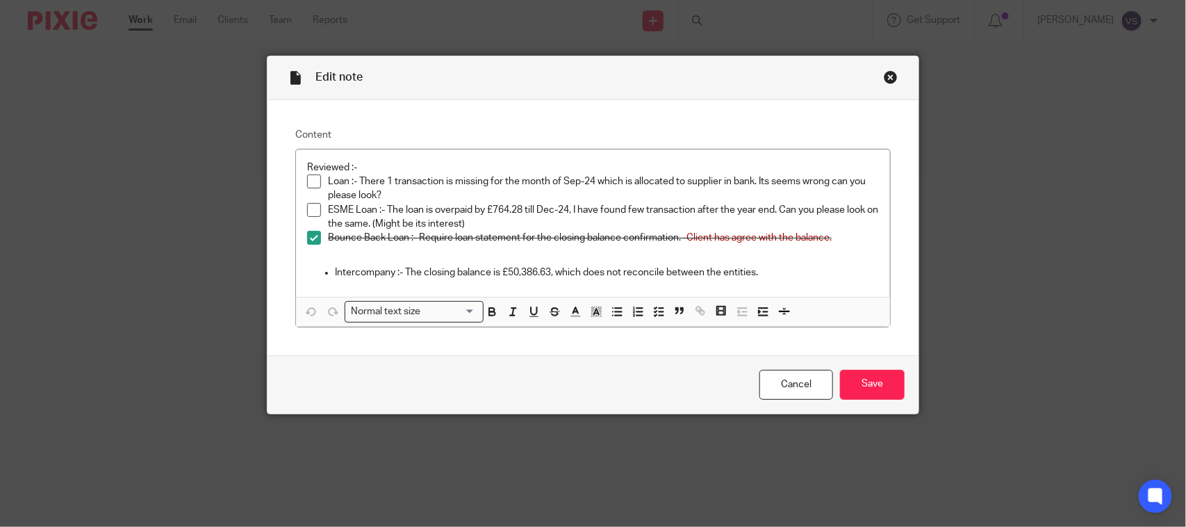
click at [884, 74] on div "Close this dialog window" at bounding box center [891, 77] width 14 height 14
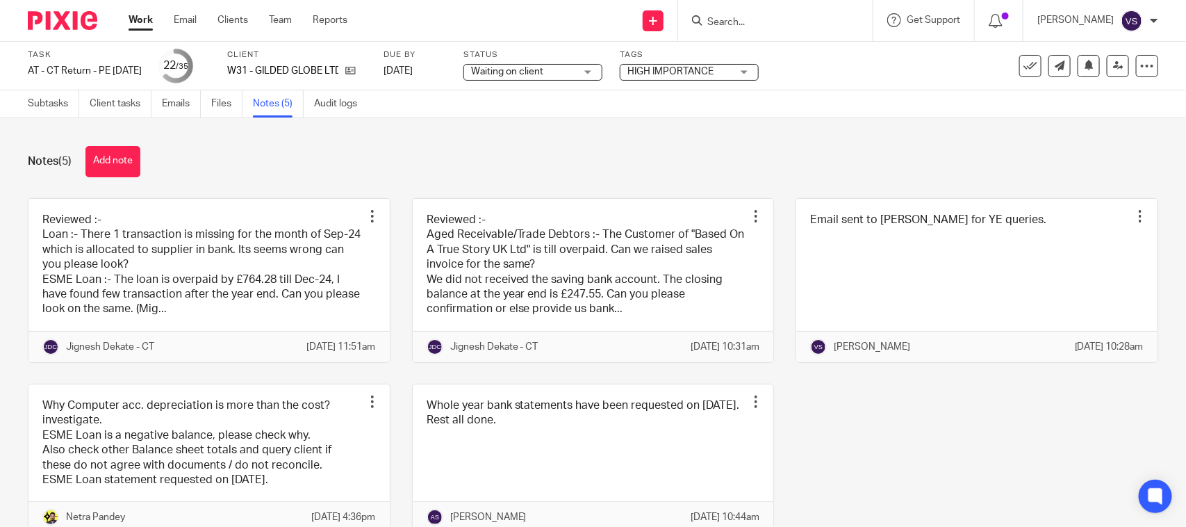
click at [759, 14] on form at bounding box center [780, 20] width 148 height 17
click at [727, 19] on input "Search" at bounding box center [768, 23] width 125 height 13
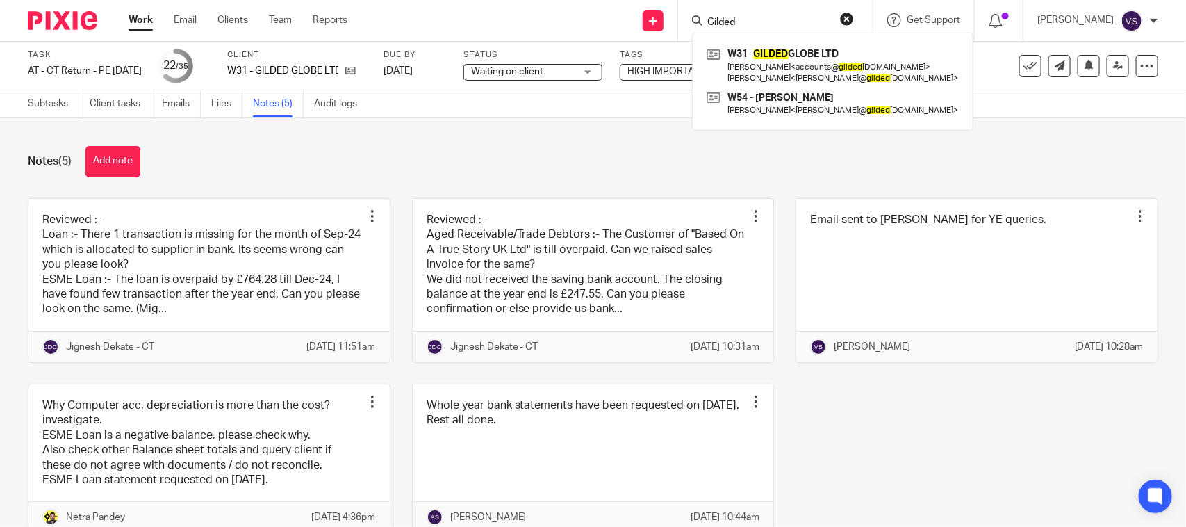
type input "Gilded"
drag, startPoint x: 249, startPoint y: 69, endPoint x: 366, endPoint y: 72, distance: 117.4
click at [366, 72] on div "Task AT - [GEOGRAPHIC_DATA] Return - PE [DATE] Save AT - [GEOGRAPHIC_DATA] Retu…" at bounding box center [499, 65] width 942 height 33
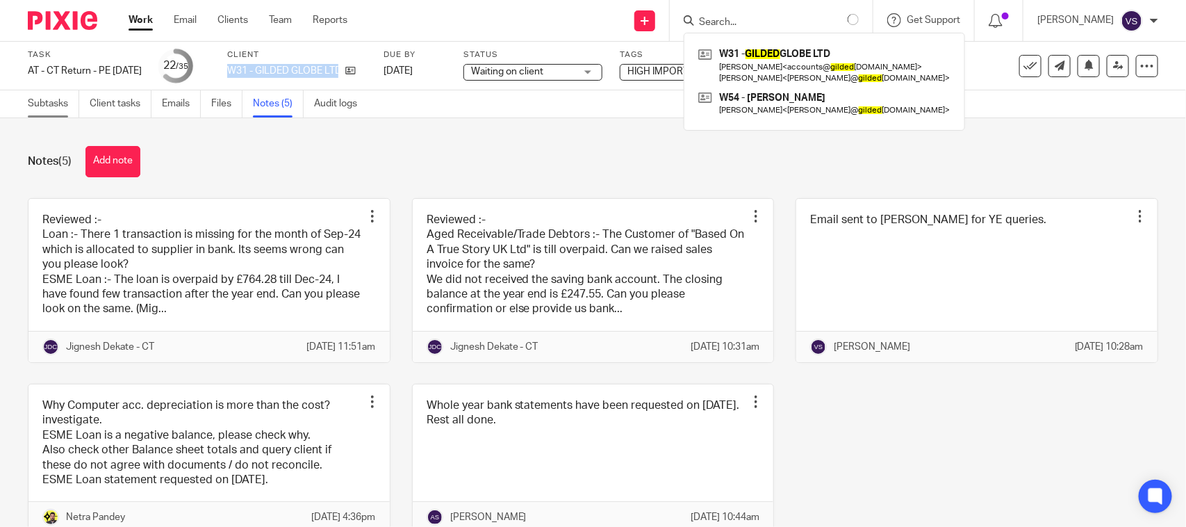
copy div "W31 - GILDED GLOBE LTD"
type input "Gilded"
